Goal: Information Seeking & Learning: Learn about a topic

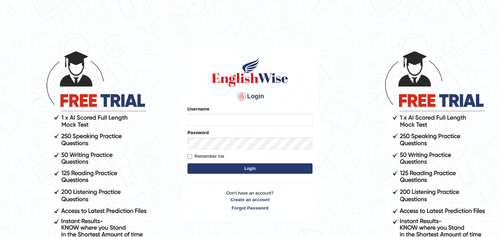
type input "najakter"
click at [242, 170] on button "Login" at bounding box center [250, 168] width 125 height 10
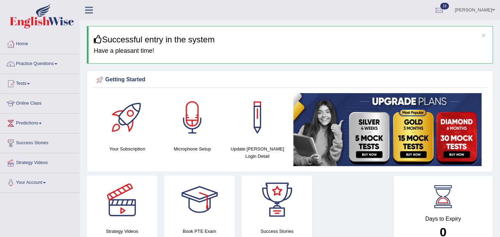
click at [32, 104] on link "Online Class" at bounding box center [39, 102] width 79 height 17
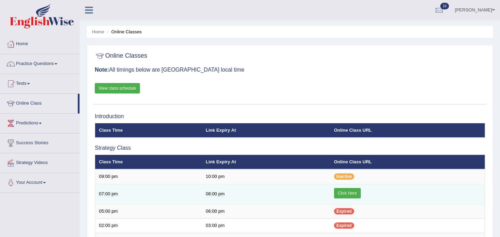
click at [352, 196] on link "Click Here" at bounding box center [347, 193] width 27 height 10
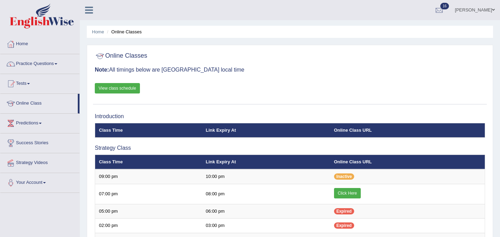
click at [124, 88] on link "View class schedule" at bounding box center [117, 88] width 45 height 10
click at [31, 64] on link "Practice Questions" at bounding box center [39, 62] width 79 height 17
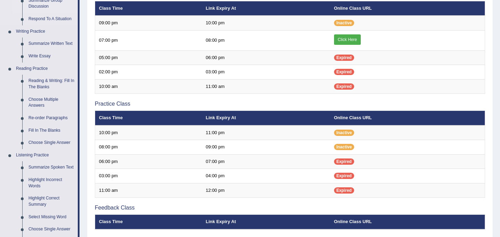
scroll to position [154, 0]
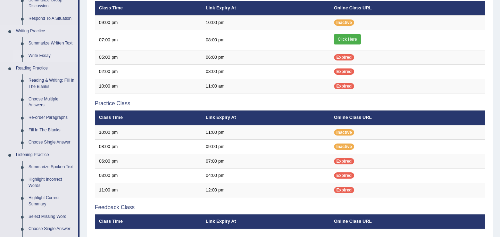
click at [46, 57] on link "Write Essay" at bounding box center [51, 56] width 52 height 13
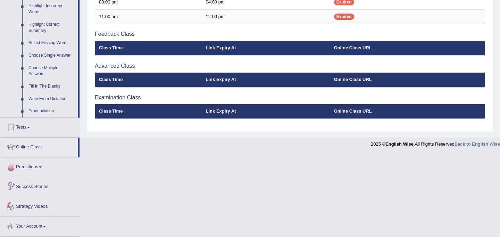
scroll to position [324, 0]
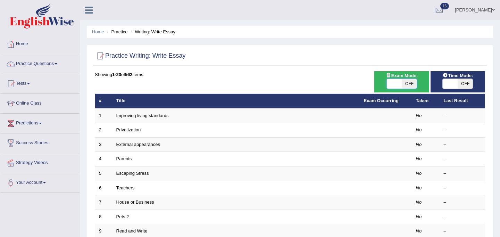
click at [396, 84] on span at bounding box center [394, 84] width 15 height 10
checkbox input "true"
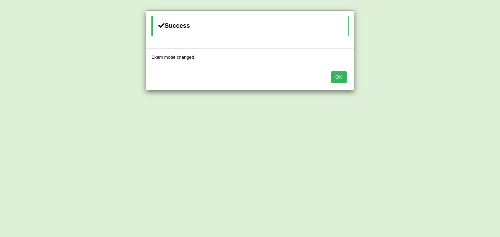
click at [334, 80] on button "OK" at bounding box center [339, 77] width 16 height 12
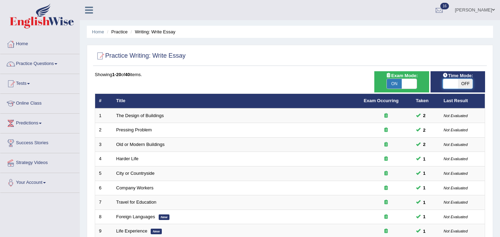
click at [452, 82] on span at bounding box center [450, 84] width 15 height 10
click at [452, 86] on span at bounding box center [450, 84] width 15 height 10
checkbox input "true"
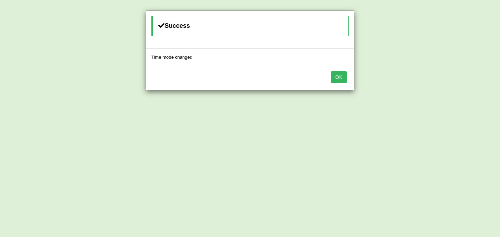
click at [343, 78] on button "OK" at bounding box center [339, 77] width 16 height 12
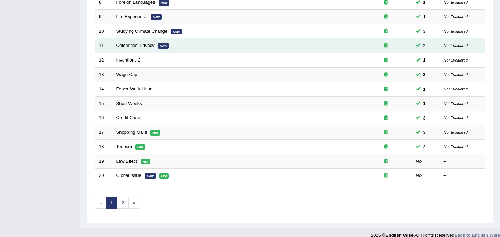
scroll to position [223, 0]
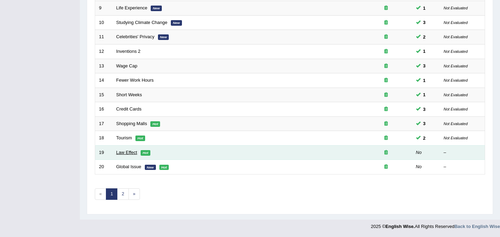
click at [132, 152] on link "Law Effect" at bounding box center [126, 152] width 21 height 5
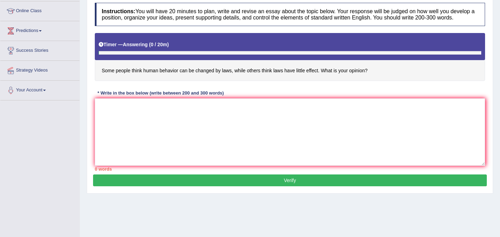
scroll to position [99, 0]
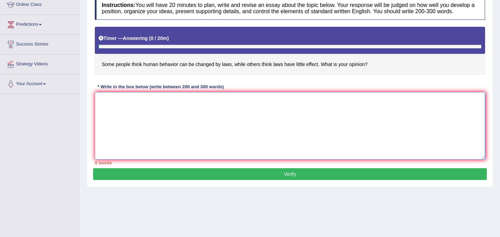
click at [135, 129] on textarea at bounding box center [290, 125] width 390 height 67
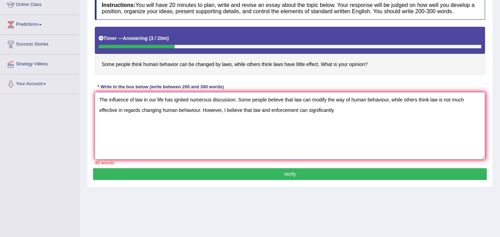
click at [299, 118] on textarea "The influence of law in our life has ignited numerous discussion. Some people b…" at bounding box center [290, 125] width 390 height 67
click at [333, 121] on textarea "The influence of law in our life has ignited numerous discussion. Some people b…" at bounding box center [290, 125] width 390 height 67
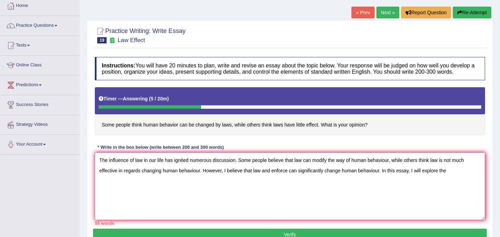
scroll to position [41, 0]
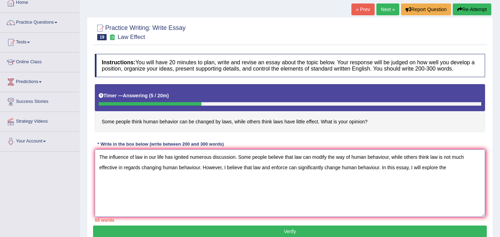
type textarea "The influence of law in our life has ignited numerous discussion. Some people b…"
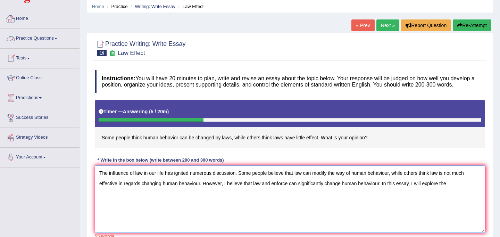
scroll to position [23, 0]
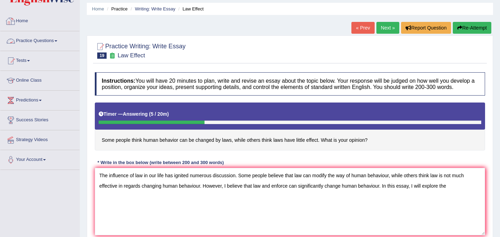
click at [26, 23] on link "Home" at bounding box center [39, 19] width 79 height 17
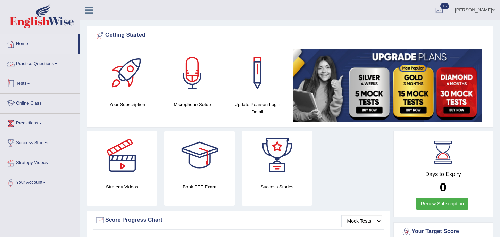
click at [30, 104] on link "Online Class" at bounding box center [39, 102] width 79 height 17
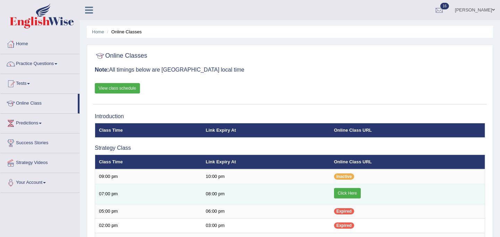
click at [349, 195] on link "Click Here" at bounding box center [347, 193] width 27 height 10
